Goal: Task Accomplishment & Management: Manage account settings

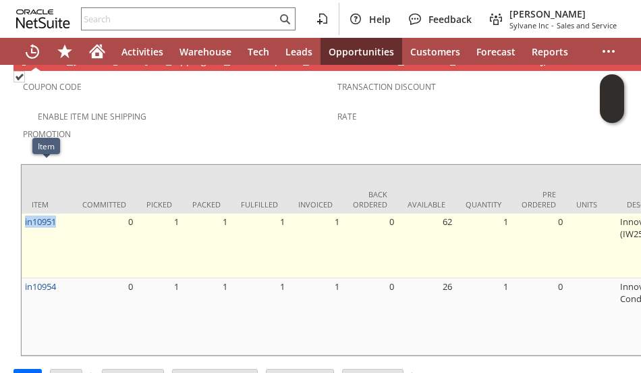
drag, startPoint x: 60, startPoint y: 165, endPoint x: 23, endPoint y: 169, distance: 37.4
click at [23, 213] on td "in10951" at bounding box center [47, 245] width 51 height 65
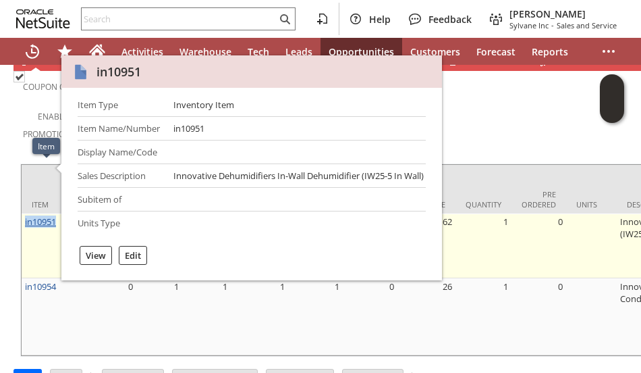
copy link "in10951"
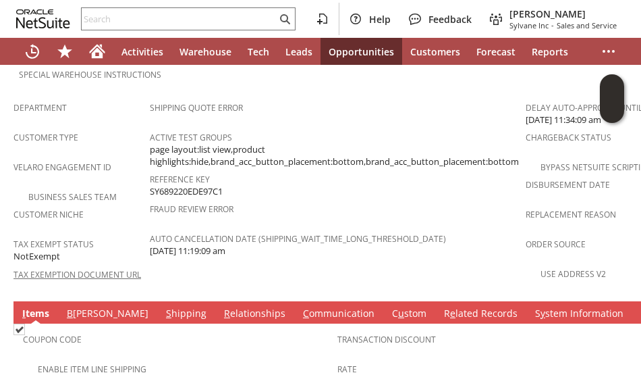
scroll to position [940, 0]
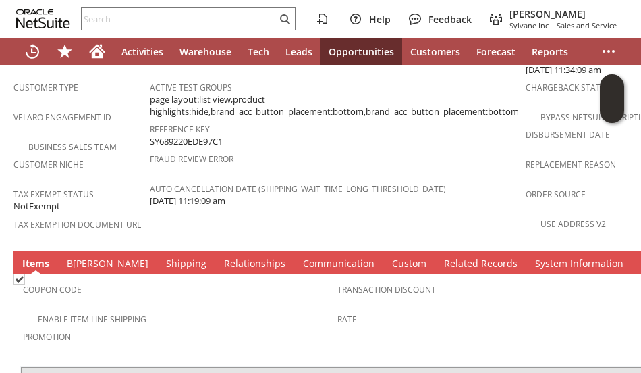
click at [300, 257] on link "C ommunication" at bounding box center [339, 264] width 78 height 15
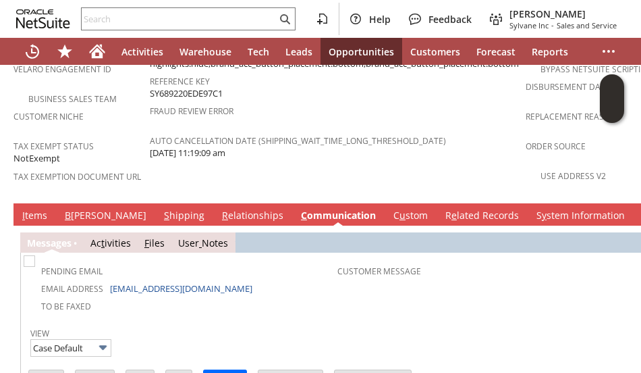
scroll to position [1008, 0]
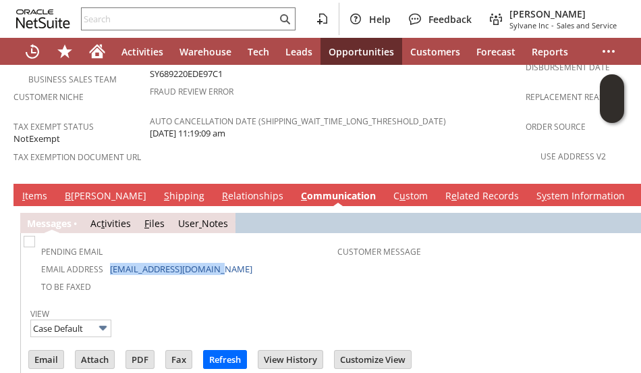
drag, startPoint x: 219, startPoint y: 218, endPoint x: 106, endPoint y: 223, distance: 112.9
click at [106, 259] on td "Email Address [EMAIL_ADDRESS][DOMAIN_NAME]" at bounding box center [181, 268] width 311 height 18
copy td "[EMAIL_ADDRESS][DOMAIN_NAME]"
click at [265, 304] on div "View Case Default" at bounding box center [337, 321] width 614 height 34
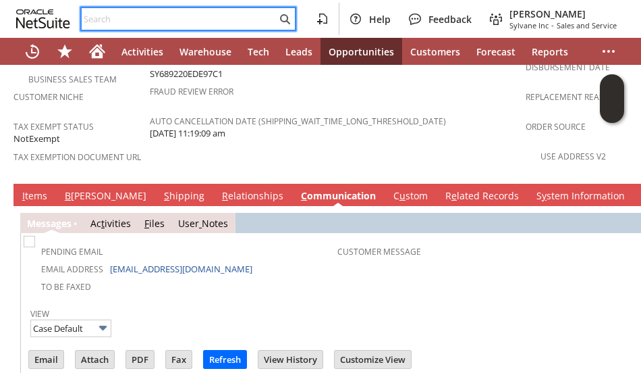
click at [172, 11] on input "text" at bounding box center [179, 19] width 195 height 16
paste input "7168180609"
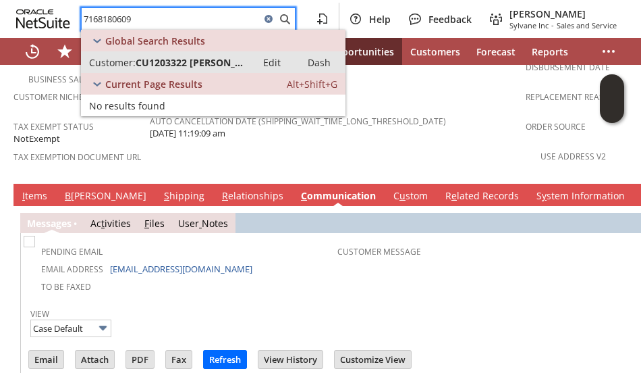
type input "7168180609"
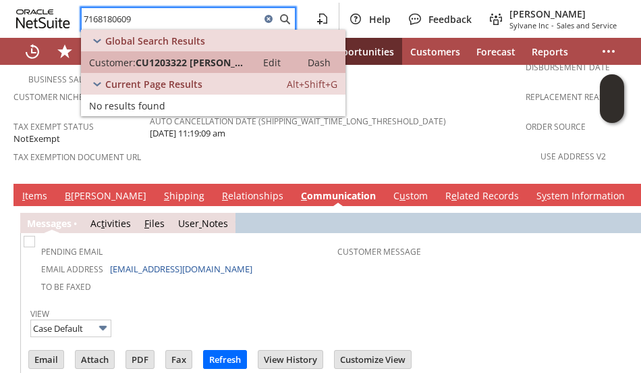
click at [211, 61] on span "CU1203322 [PERSON_NAME]" at bounding box center [192, 62] width 113 height 13
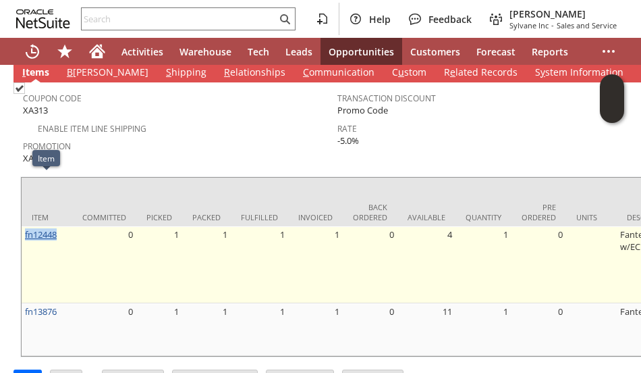
drag, startPoint x: 63, startPoint y: 183, endPoint x: 25, endPoint y: 186, distance: 38.0
click at [25, 226] on td "fn12448" at bounding box center [47, 264] width 51 height 77
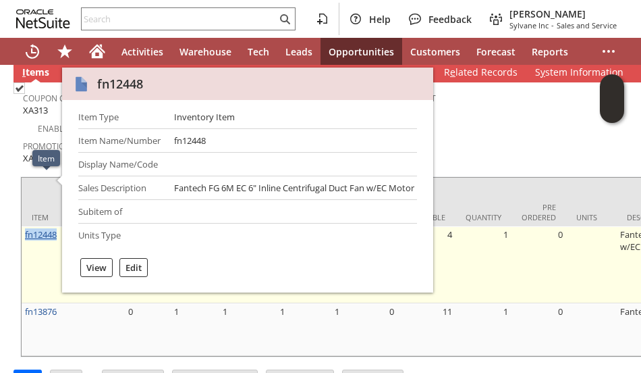
copy link "fn12448"
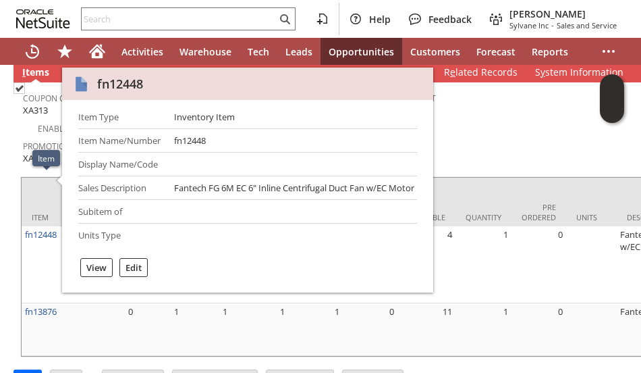
click at [477, 119] on div "Rate -5.0%" at bounding box center [492, 133] width 308 height 28
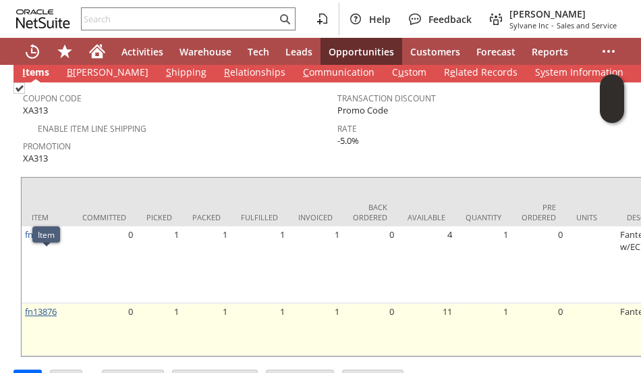
click at [42, 305] on link "fn13876" at bounding box center [41, 311] width 32 height 12
